Goal: Task Accomplishment & Management: Complete application form

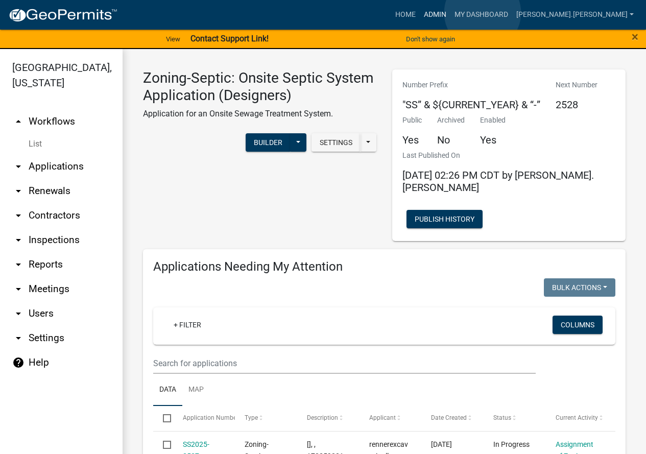
click at [450, 13] on link "Admin" at bounding box center [435, 14] width 31 height 19
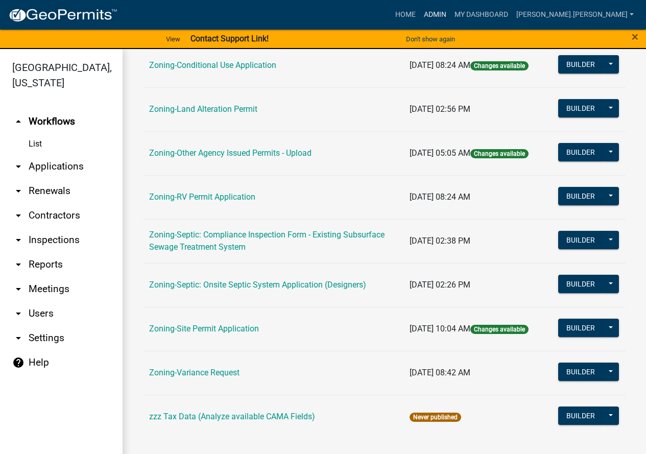
scroll to position [329, 0]
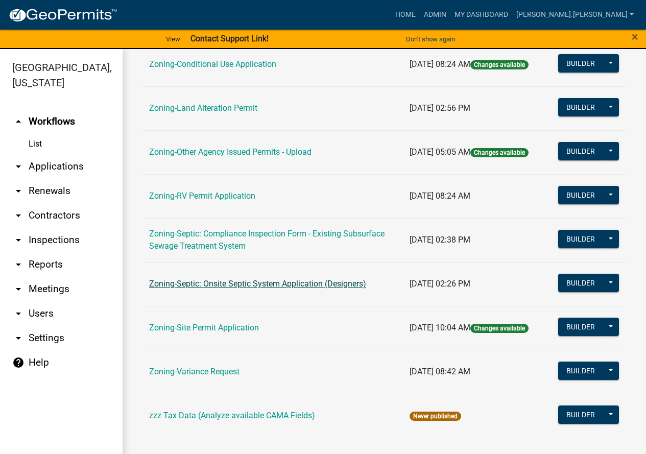
click at [268, 279] on link "Zoning-Septic: Onsite Septic System Application (Designers)" at bounding box center [257, 284] width 217 height 10
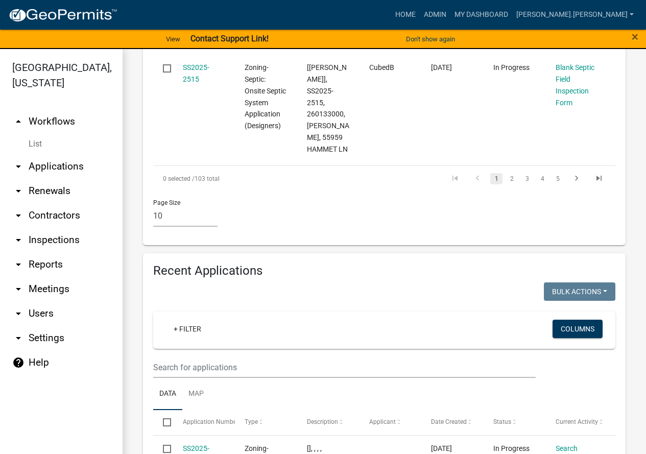
scroll to position [1583, 0]
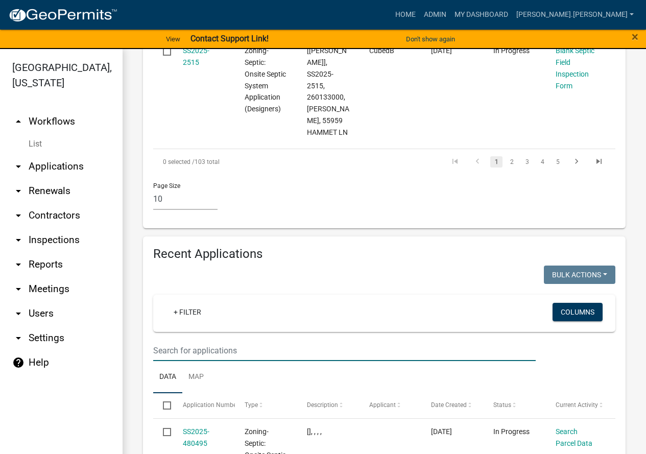
click at [205, 340] on input "text" at bounding box center [344, 350] width 382 height 21
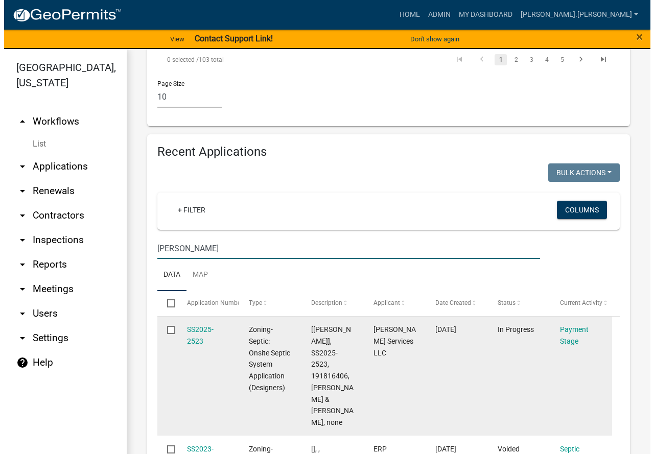
scroll to position [1787, 0]
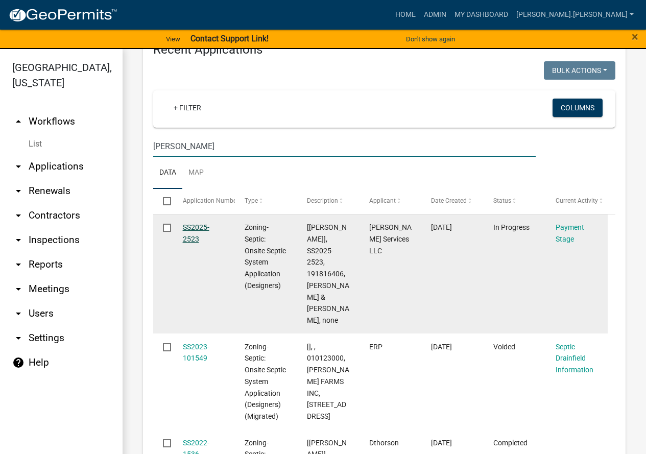
type input "[PERSON_NAME]"
click at [196, 223] on link "SS2025-2523" at bounding box center [196, 233] width 27 height 20
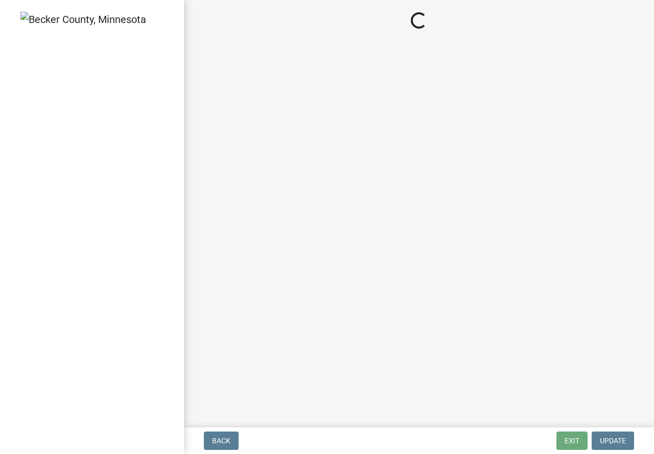
select select "3: 3"
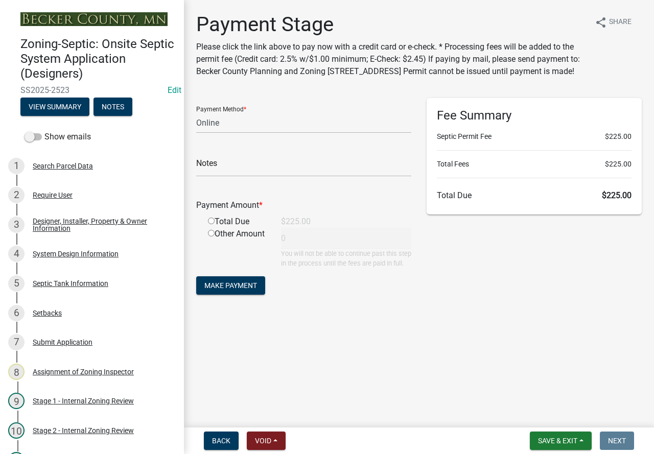
click at [213, 224] on input "radio" at bounding box center [211, 221] width 7 height 7
radio input "true"
type input "225"
click at [236, 133] on select "Credit Card POS Check Cash Online" at bounding box center [303, 122] width 215 height 21
select select "1: 0"
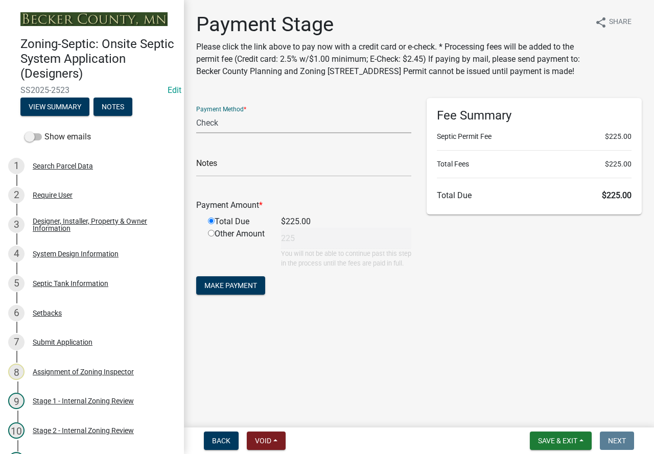
click at [196, 125] on select "Credit Card POS Check Cash Online" at bounding box center [303, 122] width 215 height 21
click at [241, 290] on span "Make Payment" at bounding box center [230, 285] width 53 height 8
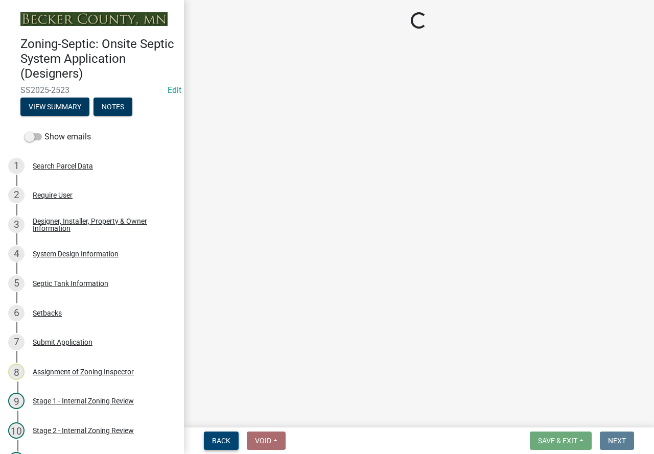
click at [215, 437] on span "Back" at bounding box center [221, 441] width 18 height 8
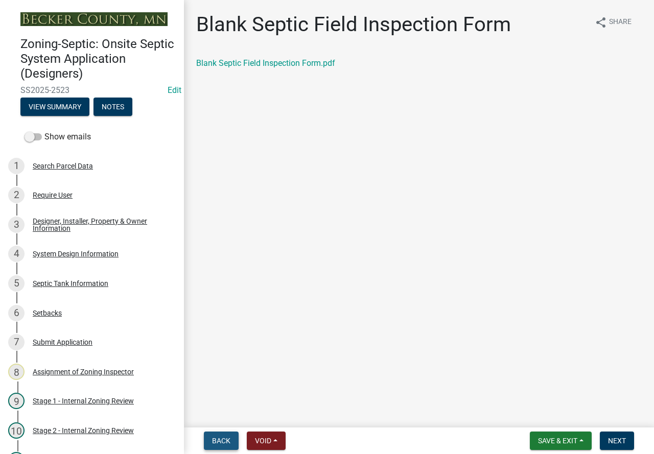
click at [221, 437] on span "Back" at bounding box center [221, 441] width 18 height 8
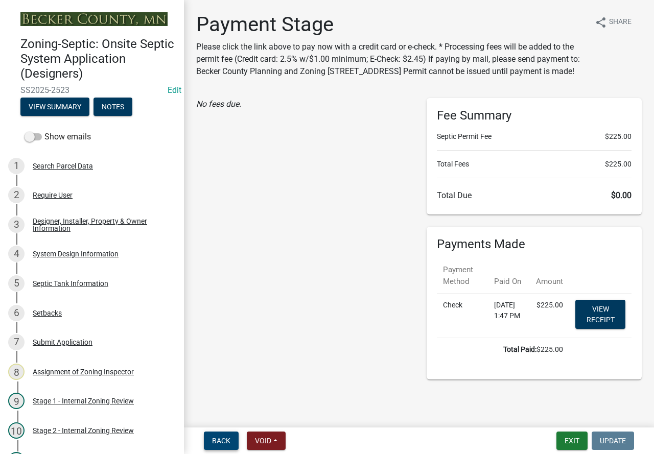
click at [214, 436] on button "Back" at bounding box center [221, 440] width 35 height 18
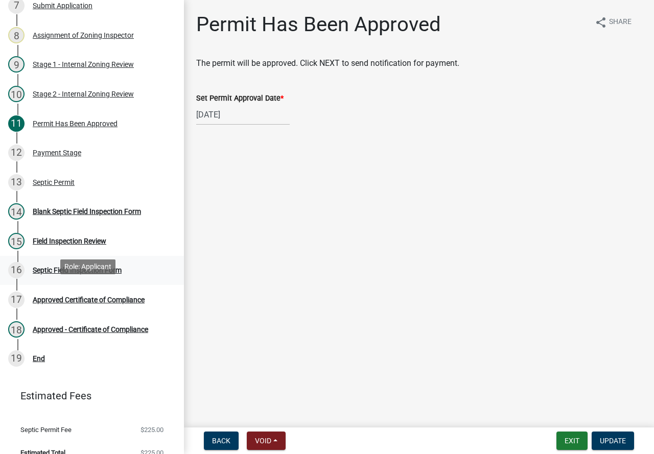
scroll to position [351, 0]
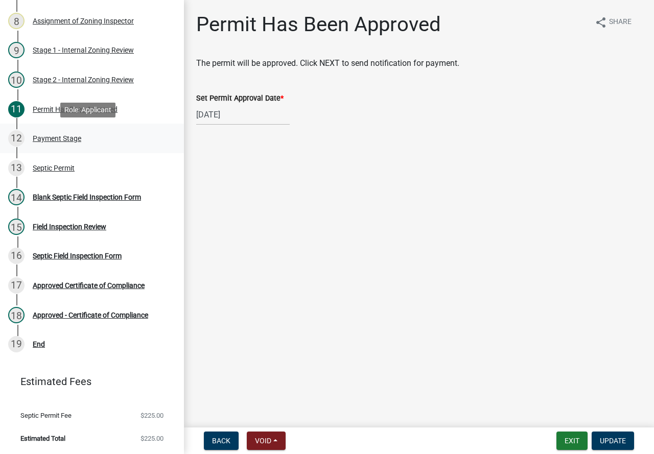
click at [61, 137] on div "Payment Stage" at bounding box center [57, 138] width 49 height 7
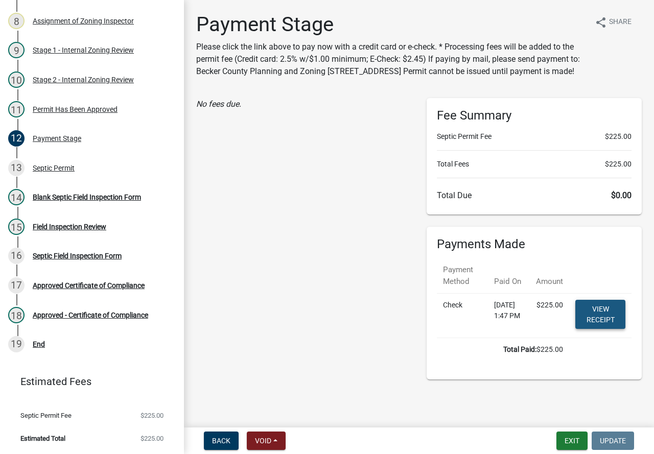
click at [604, 329] on link "View receipt" at bounding box center [600, 314] width 50 height 29
click at [62, 162] on div "13 Septic Permit" at bounding box center [87, 168] width 159 height 16
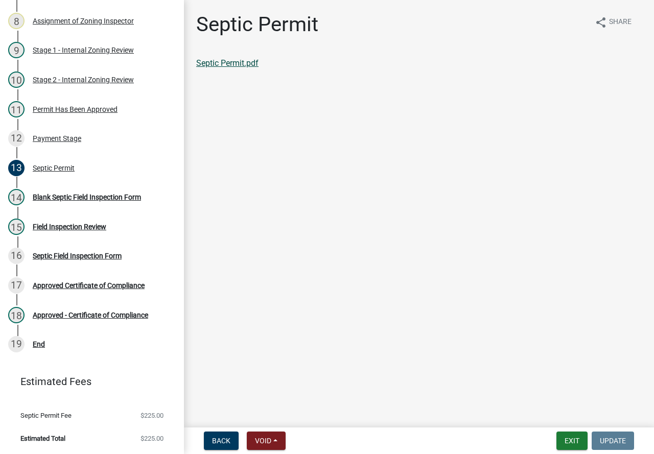
click at [239, 62] on link "Septic Permit.pdf" at bounding box center [227, 63] width 62 height 10
click at [64, 136] on div "Payment Stage" at bounding box center [57, 138] width 49 height 7
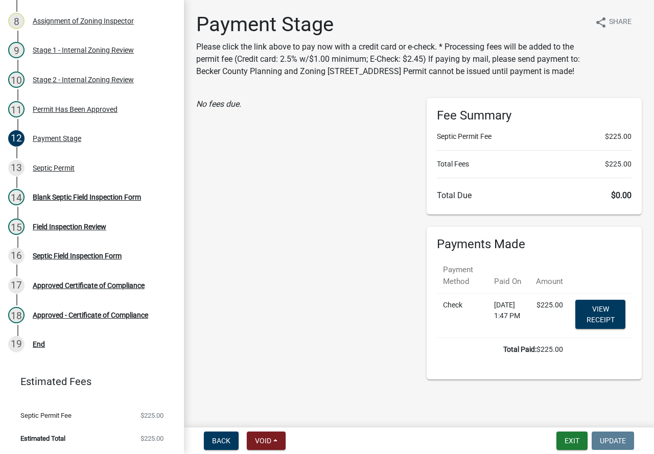
click at [272, 204] on div "No fees due." at bounding box center [303, 238] width 230 height 281
click at [64, 136] on div "Payment Stage" at bounding box center [57, 138] width 49 height 7
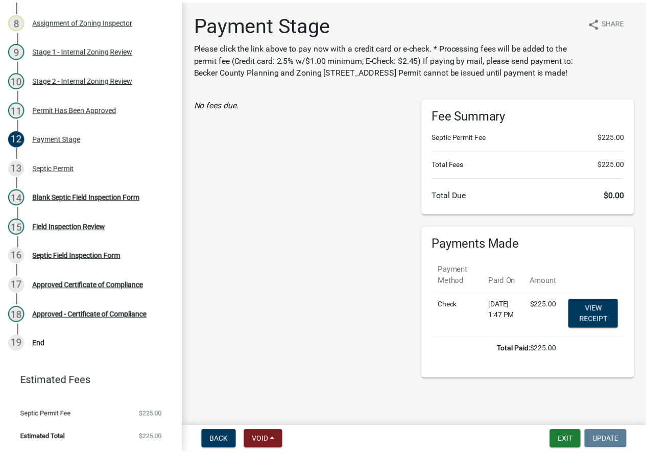
scroll to position [9, 0]
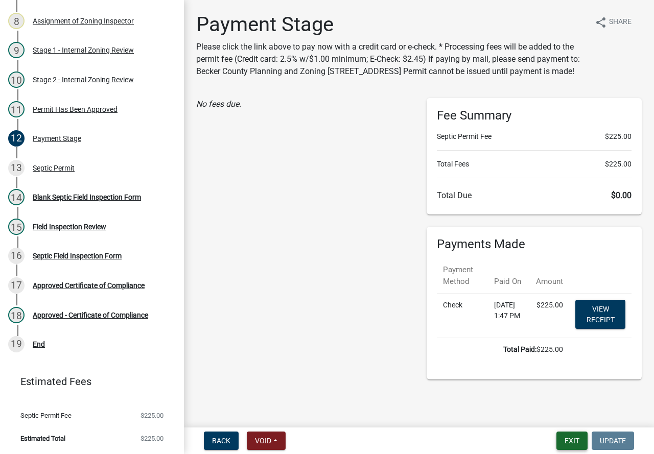
click at [571, 440] on button "Exit" at bounding box center [571, 440] width 31 height 18
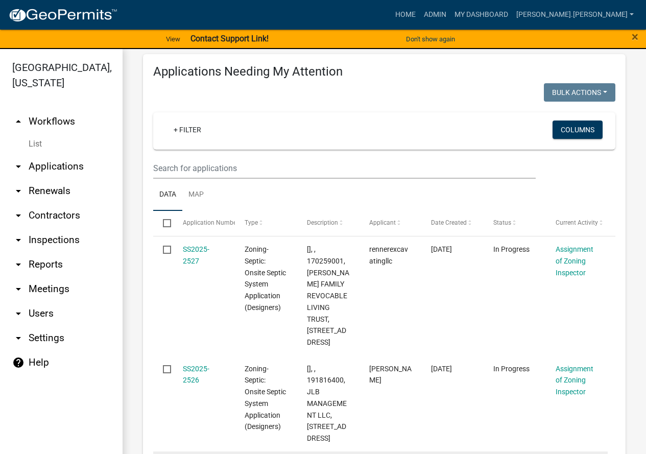
scroll to position [51, 0]
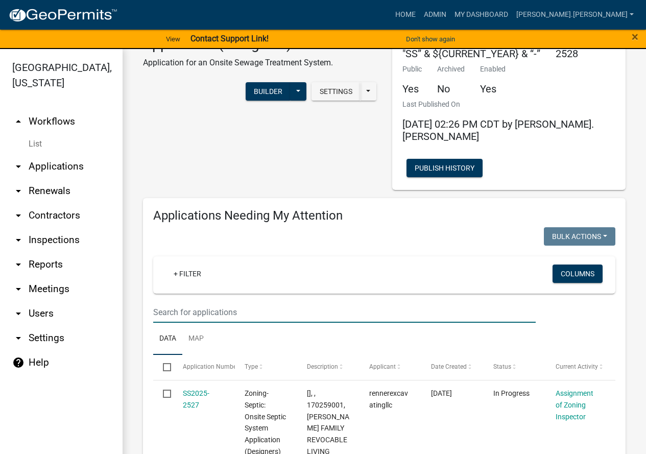
click at [227, 302] on input "text" at bounding box center [344, 312] width 382 height 21
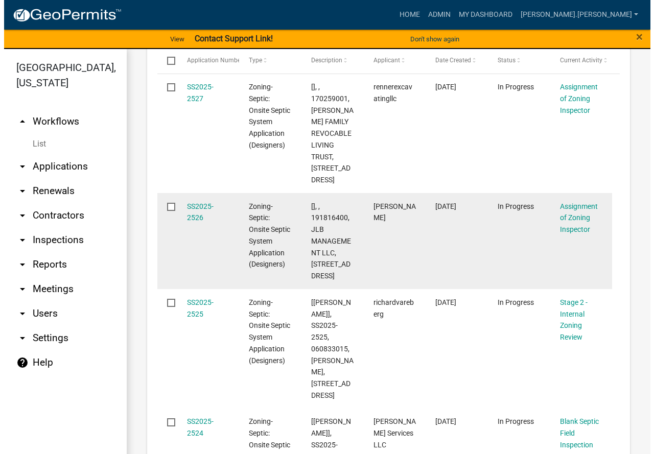
scroll to position [102, 0]
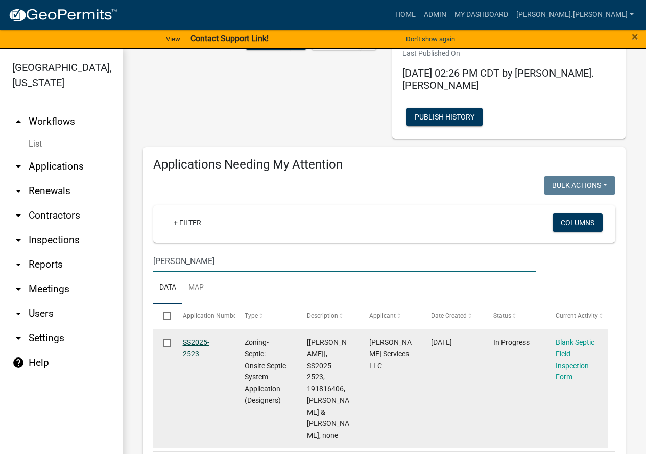
type input "[PERSON_NAME]"
click at [195, 338] on link "SS2025-2523" at bounding box center [196, 348] width 27 height 20
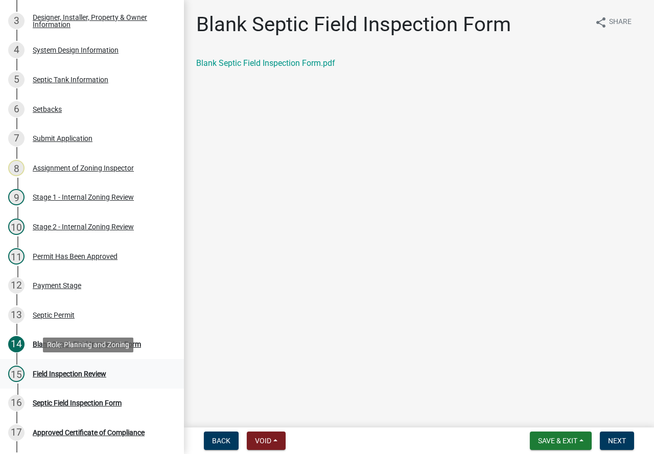
scroll to position [204, 0]
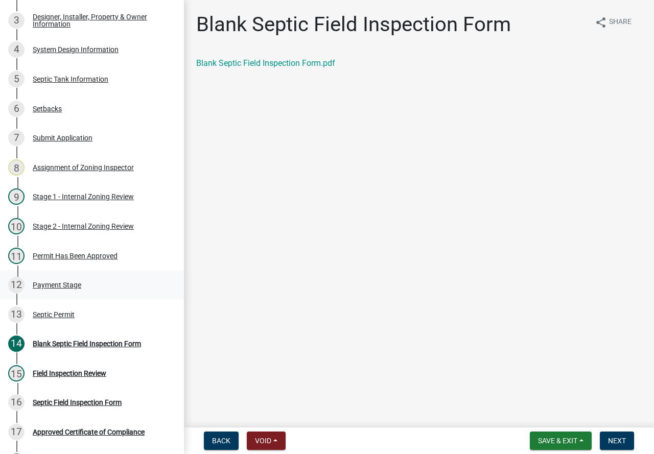
click at [65, 284] on div "Payment Stage" at bounding box center [57, 284] width 49 height 7
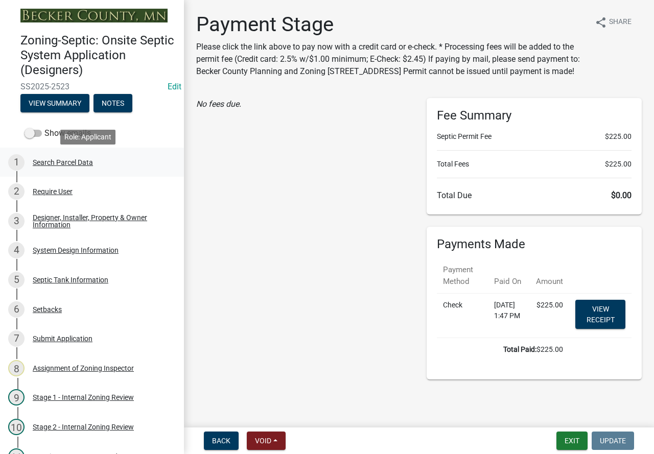
scroll to position [0, 0]
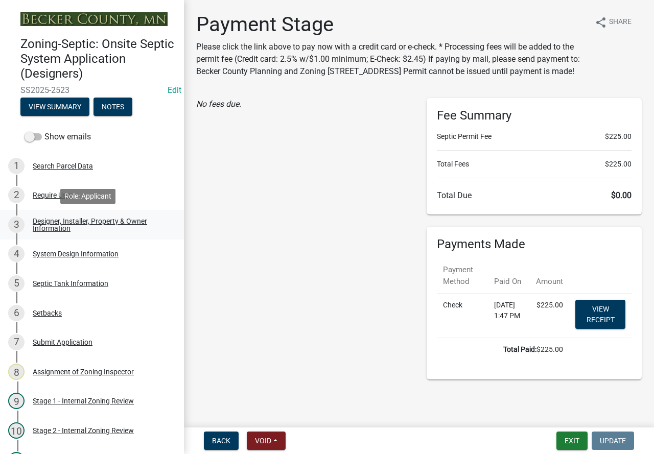
click at [121, 221] on div "Designer, Installer, Property & Owner Information" at bounding box center [100, 225] width 135 height 14
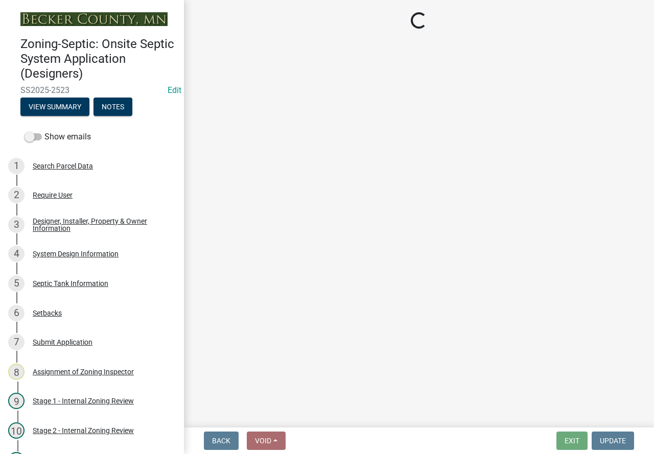
select select "60138064-8806-4d9b-bedf-9669809b6879"
select select "1c9ff1f6-7549-467f-8fe1-bc544d096328"
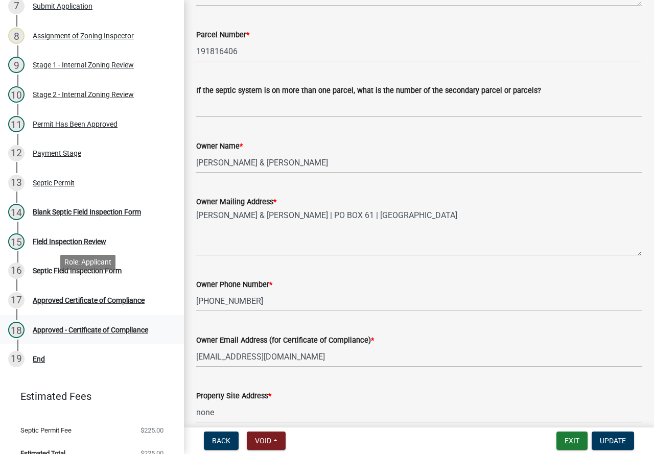
scroll to position [351, 0]
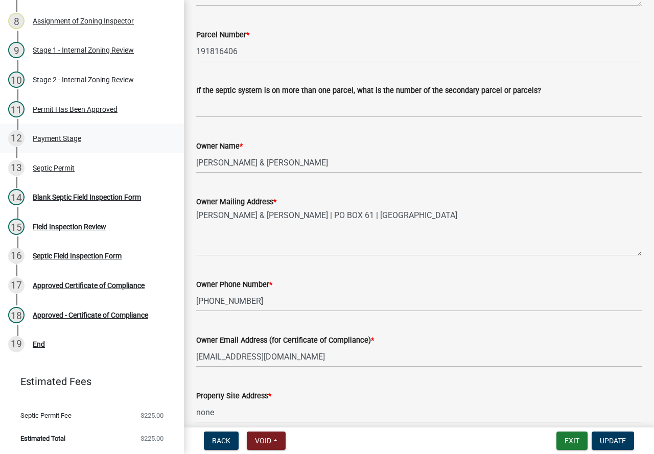
click at [64, 141] on div "Payment Stage" at bounding box center [57, 138] width 49 height 7
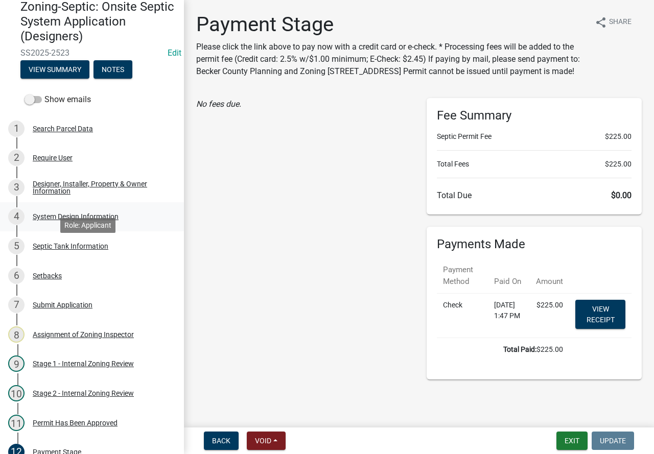
scroll to position [0, 0]
